Goal: Find specific fact

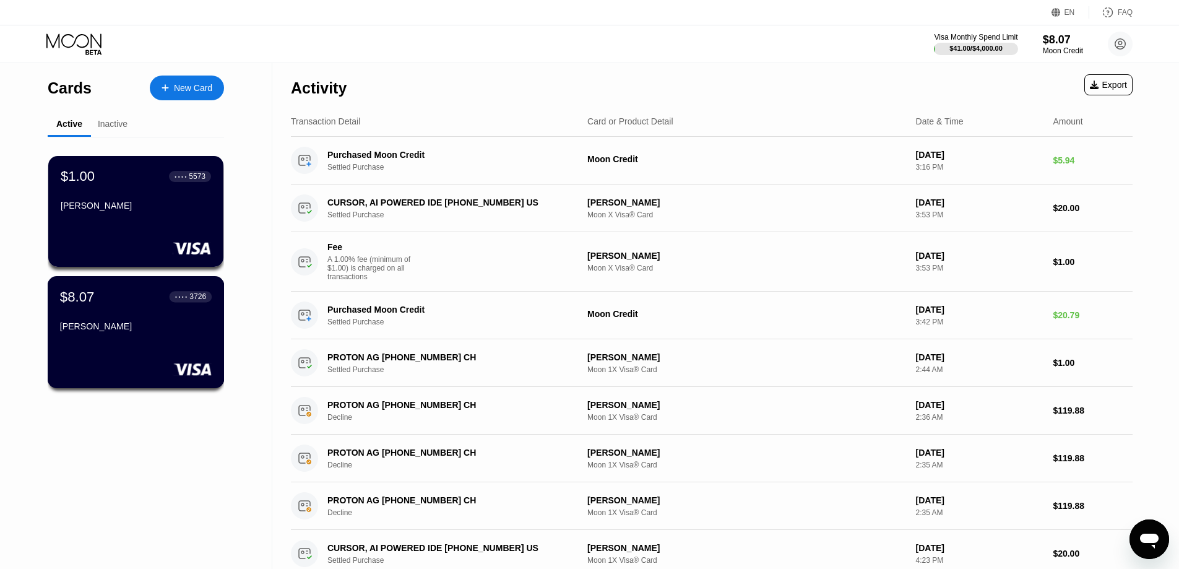
click at [123, 311] on div "$8.07 ● ● ● ● 3726 Carter Michael" at bounding box center [136, 312] width 152 height 48
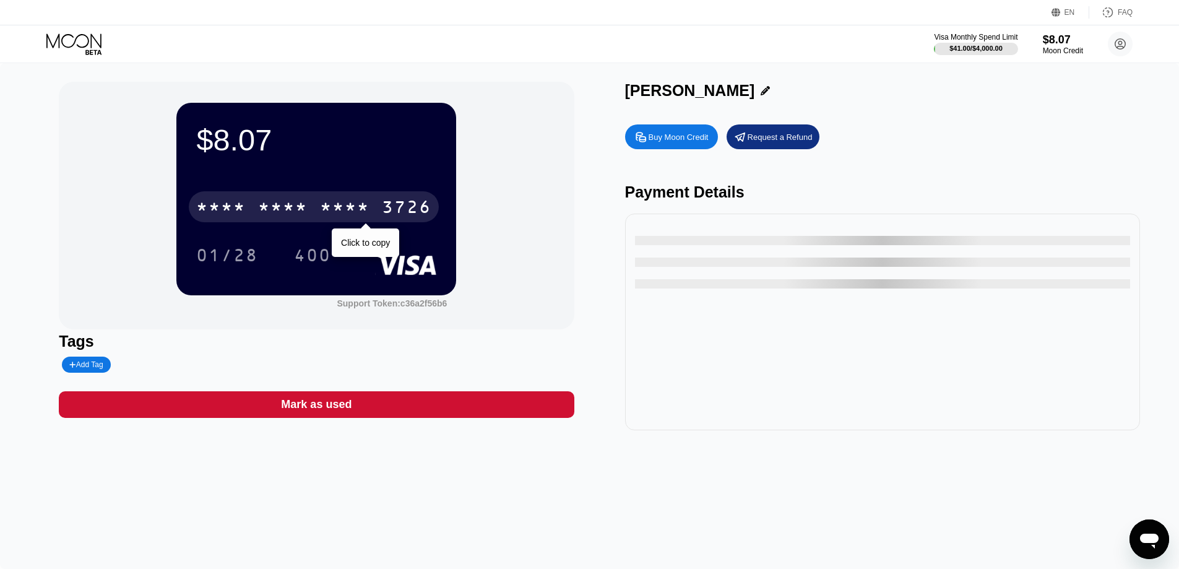
click at [320, 211] on div "* * * * * * * * * * * * 3726" at bounding box center [314, 206] width 250 height 31
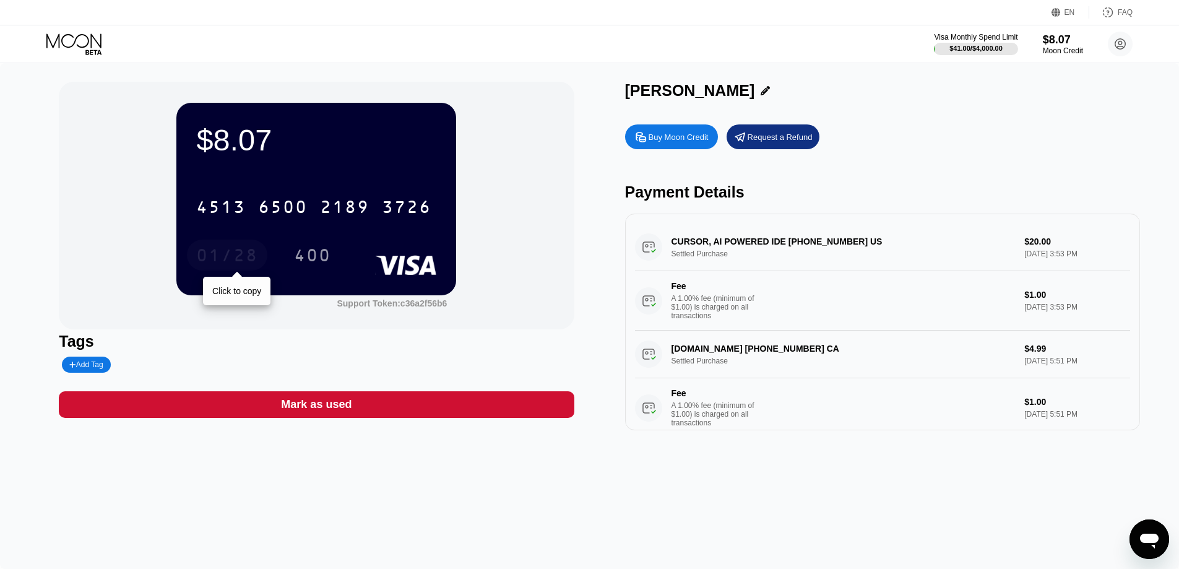
drag, startPoint x: 219, startPoint y: 251, endPoint x: 429, endPoint y: 123, distance: 245.9
click at [219, 251] on div "01/28" at bounding box center [227, 257] width 62 height 20
click at [309, 255] on div "400" at bounding box center [312, 257] width 37 height 20
drag, startPoint x: 621, startPoint y: 92, endPoint x: 727, endPoint y: 100, distance: 106.8
click at [727, 100] on div "$8.07 4513 6500 2189 3726 01/28 400 Support Token: c36a2f56b6 Tags Add Tag Mark…" at bounding box center [590, 256] width 1062 height 349
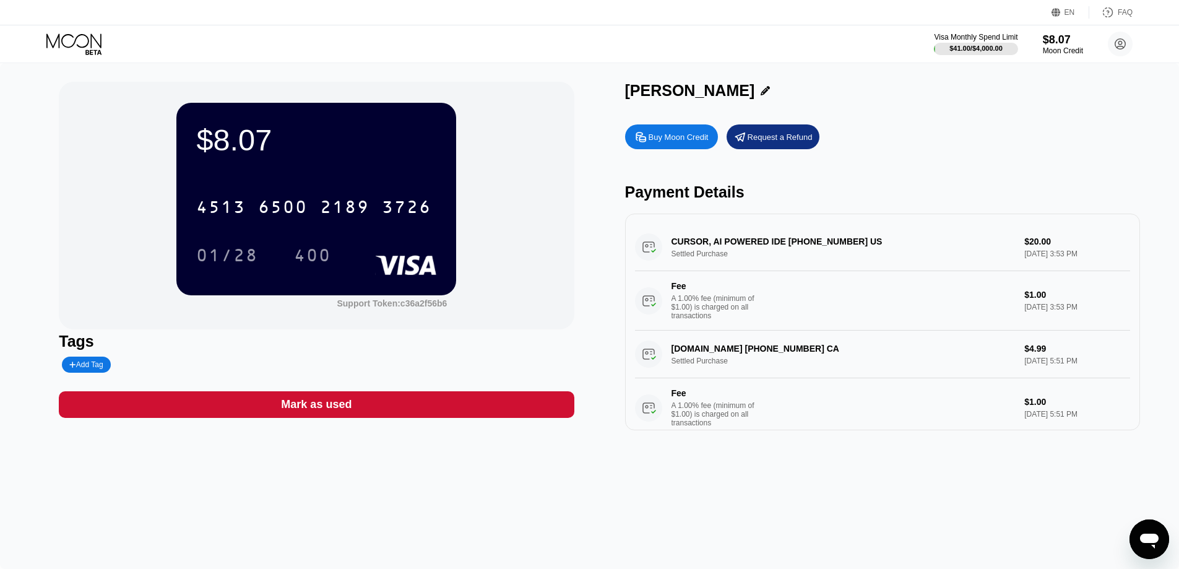
drag, startPoint x: 727, startPoint y: 100, endPoint x: 625, endPoint y: 98, distance: 102.8
click at [625, 98] on div "[PERSON_NAME]" at bounding box center [690, 91] width 130 height 18
copy div "[PERSON_NAME]"
click at [885, 186] on div "Payment Details" at bounding box center [882, 192] width 515 height 18
